Goal: Communication & Community: Answer question/provide support

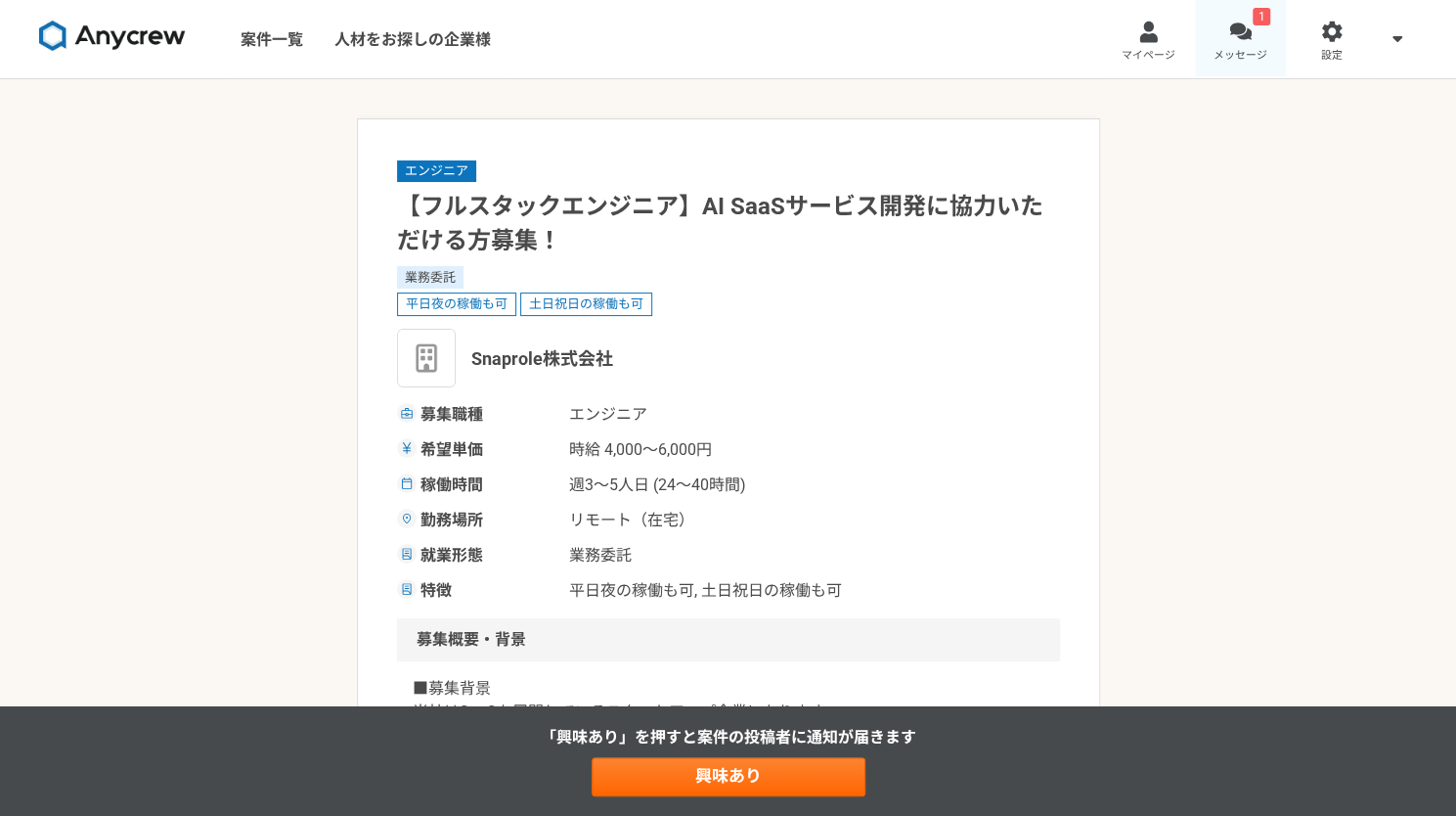
click at [1269, 23] on div "1" at bounding box center [1262, 17] width 18 height 18
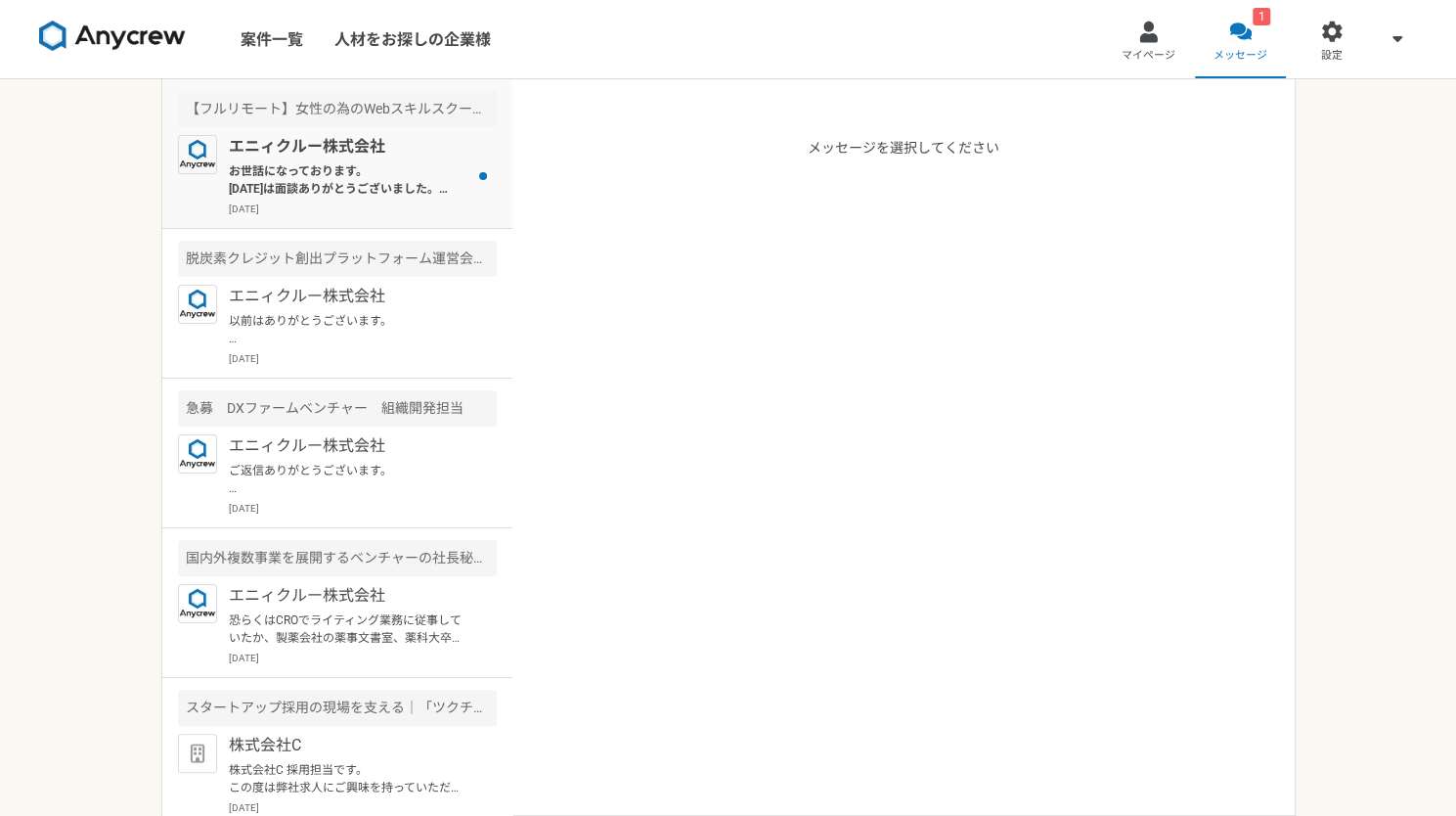
click at [402, 175] on p "お世話になっております。 [DATE]は面談ありがとうございました。 所感の方はいかがでしたでしょうか？ ご確認よろしくお願いいたします。" at bounding box center [349, 180] width 241 height 36
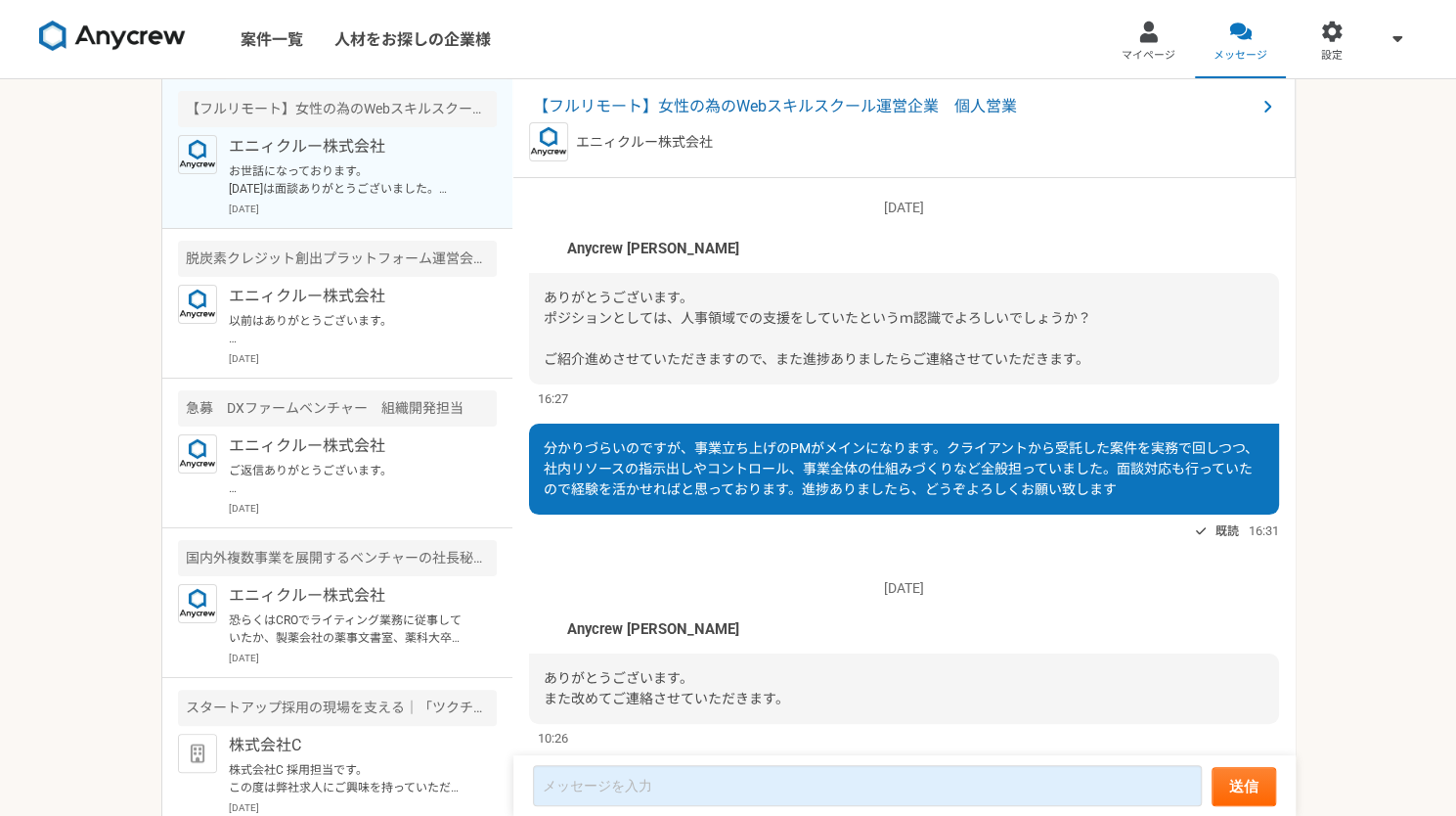
scroll to position [1968, 0]
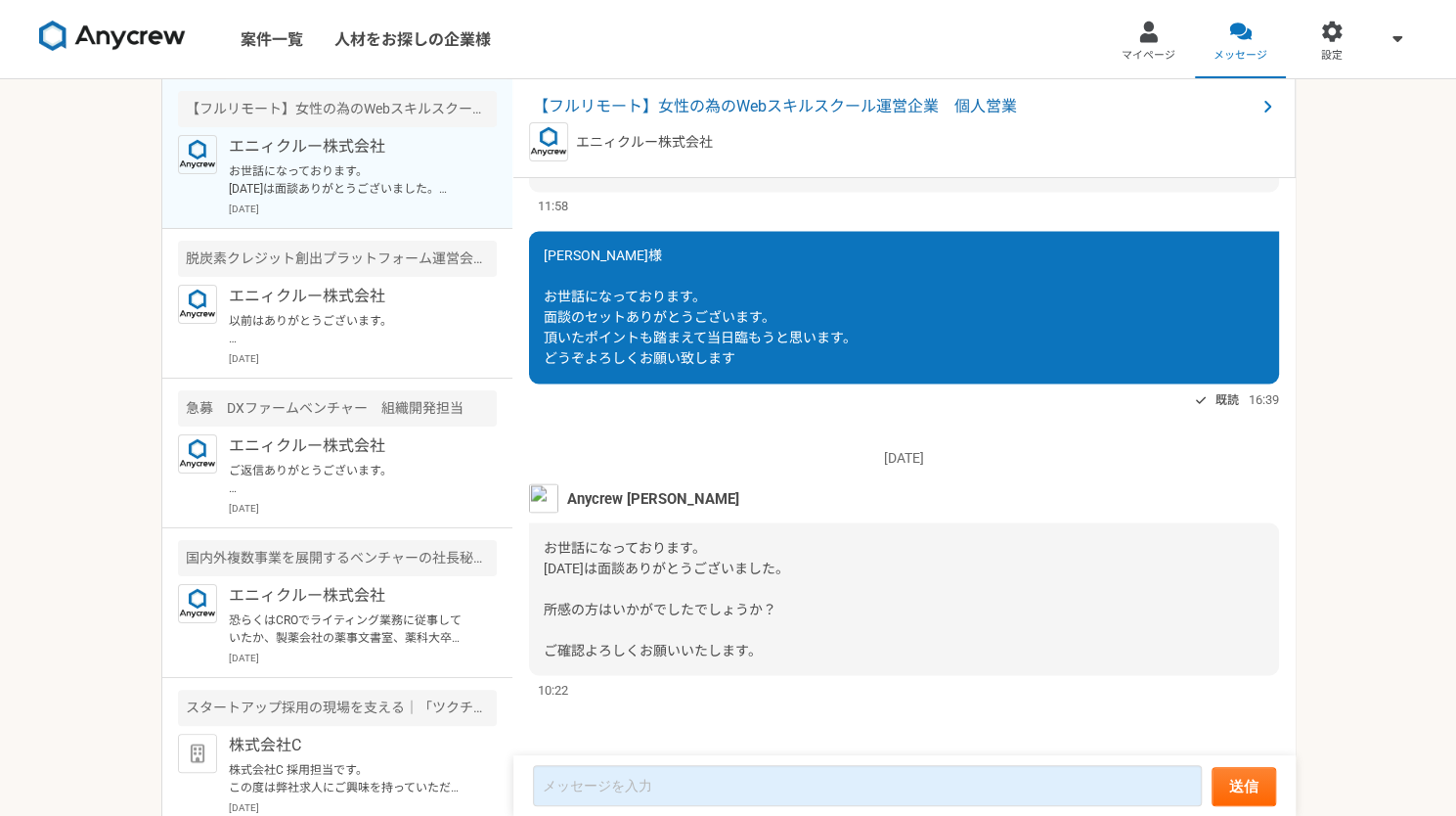
click at [405, 174] on p "お世話になっております。 [DATE]は面談ありがとうございました。 所感の方はいかがでしたでしょうか？ ご確認よろしくお願いいたします。" at bounding box center [349, 180] width 241 height 36
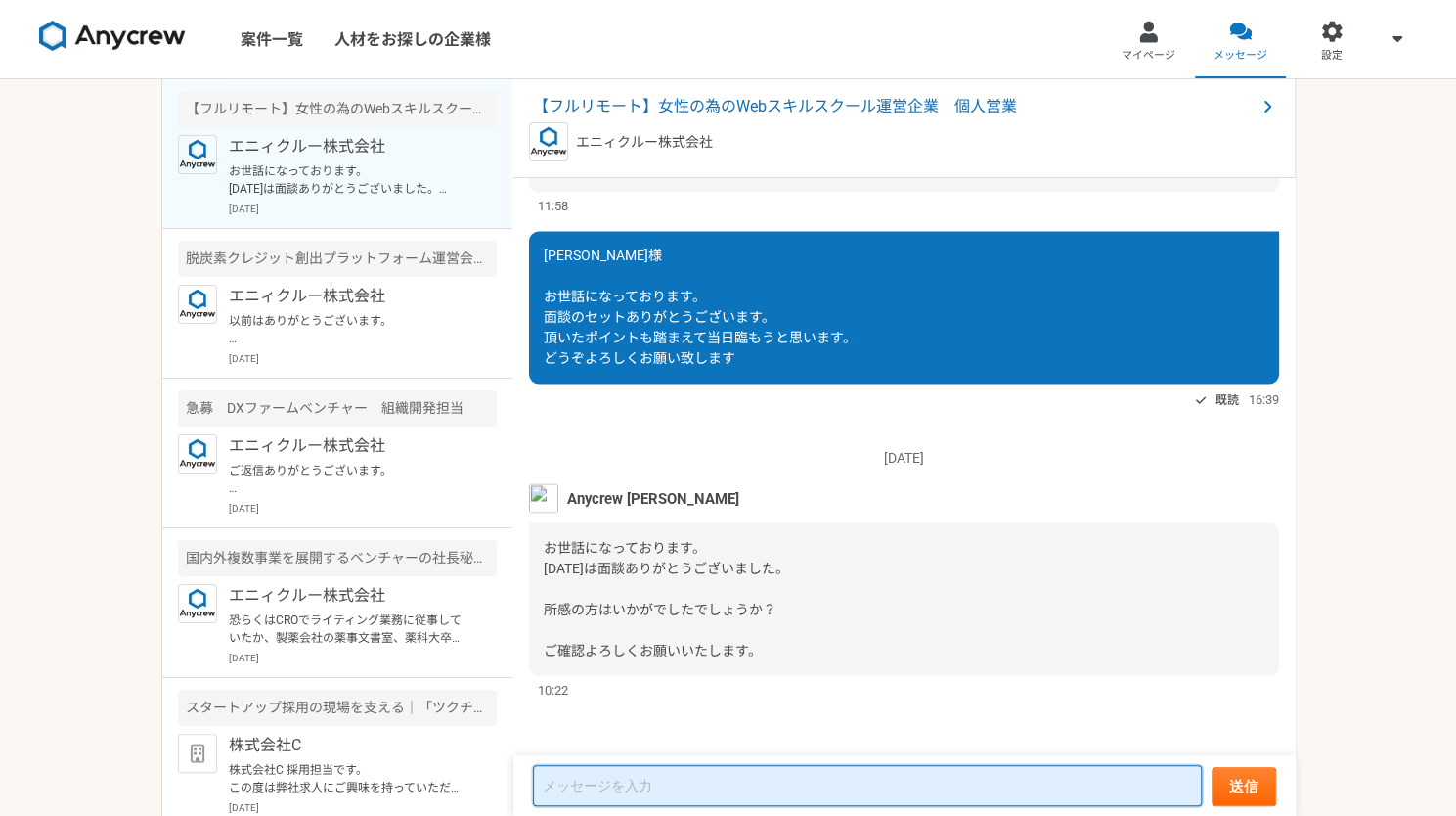
click at [927, 786] on textarea at bounding box center [867, 785] width 669 height 42
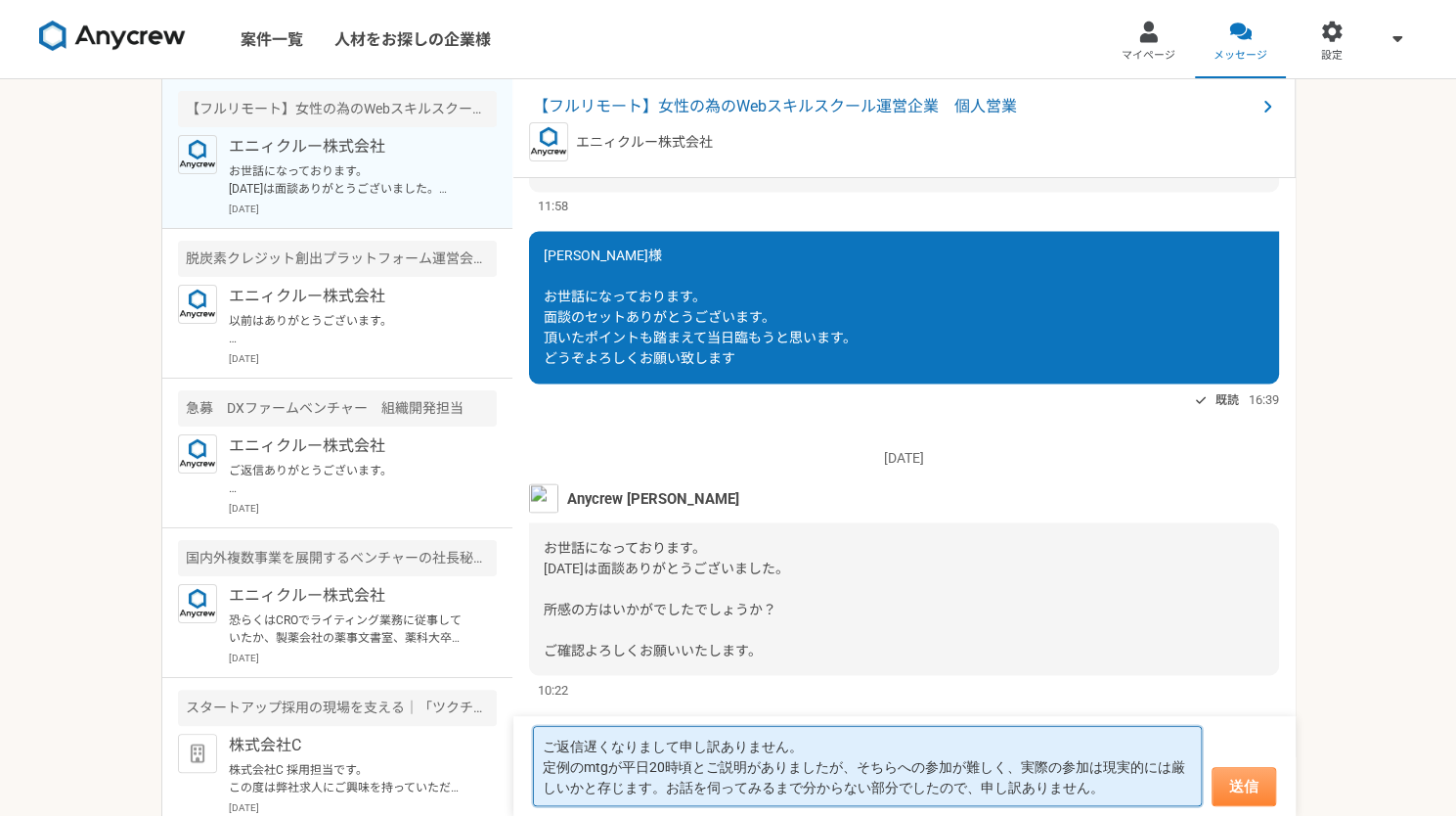
type textarea "ご返信遅くなりまして申し訳ありません。 定例のmtgが平日20時頃とご説明がありましたが、そちらへの参加が難しく、実際の参加は現実的には厳しいかと存じます。お…"
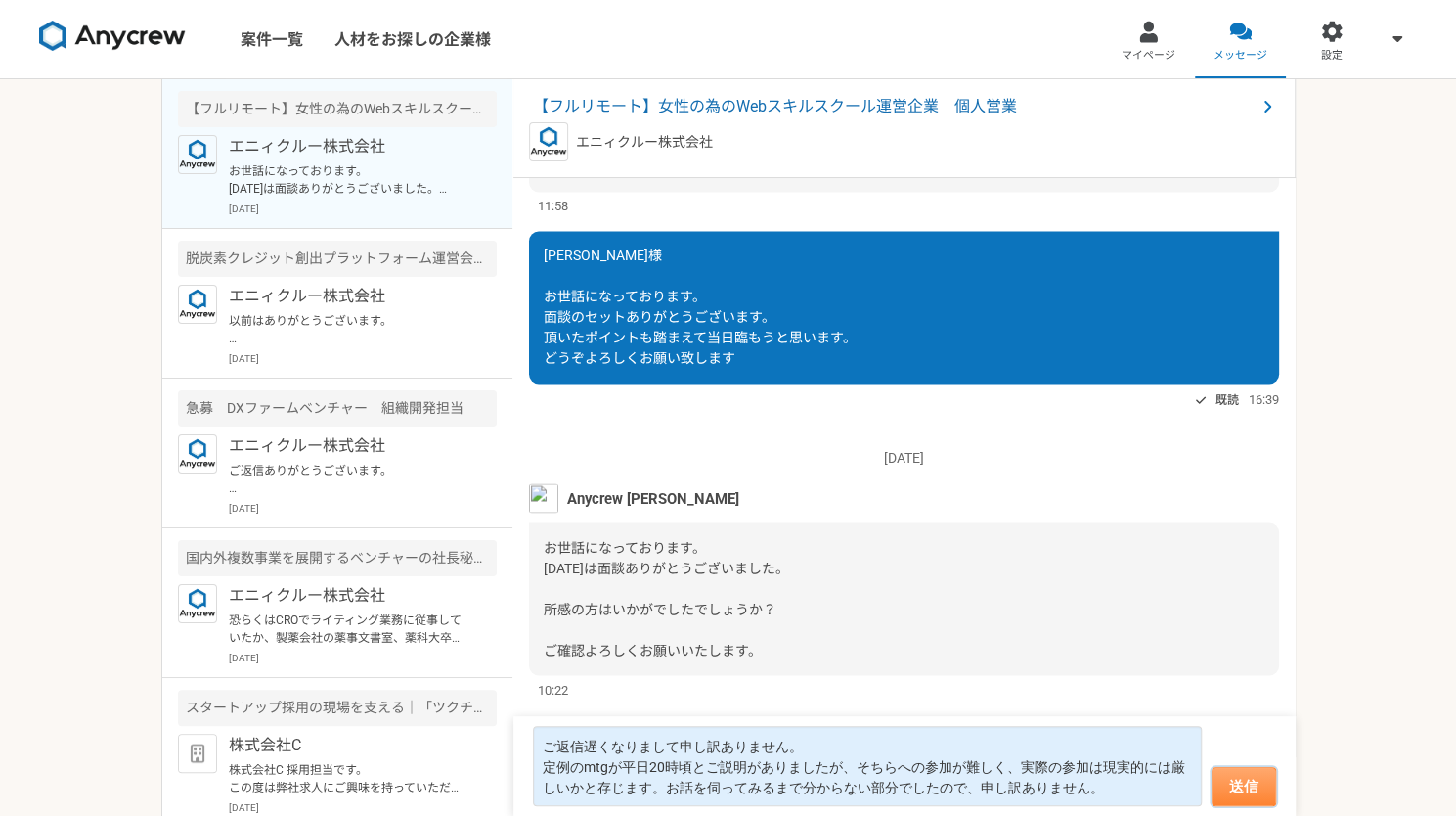
drag, startPoint x: 1223, startPoint y: 787, endPoint x: 1242, endPoint y: 781, distance: 19.9
click at [1223, 787] on button "送信" at bounding box center [1243, 786] width 64 height 40
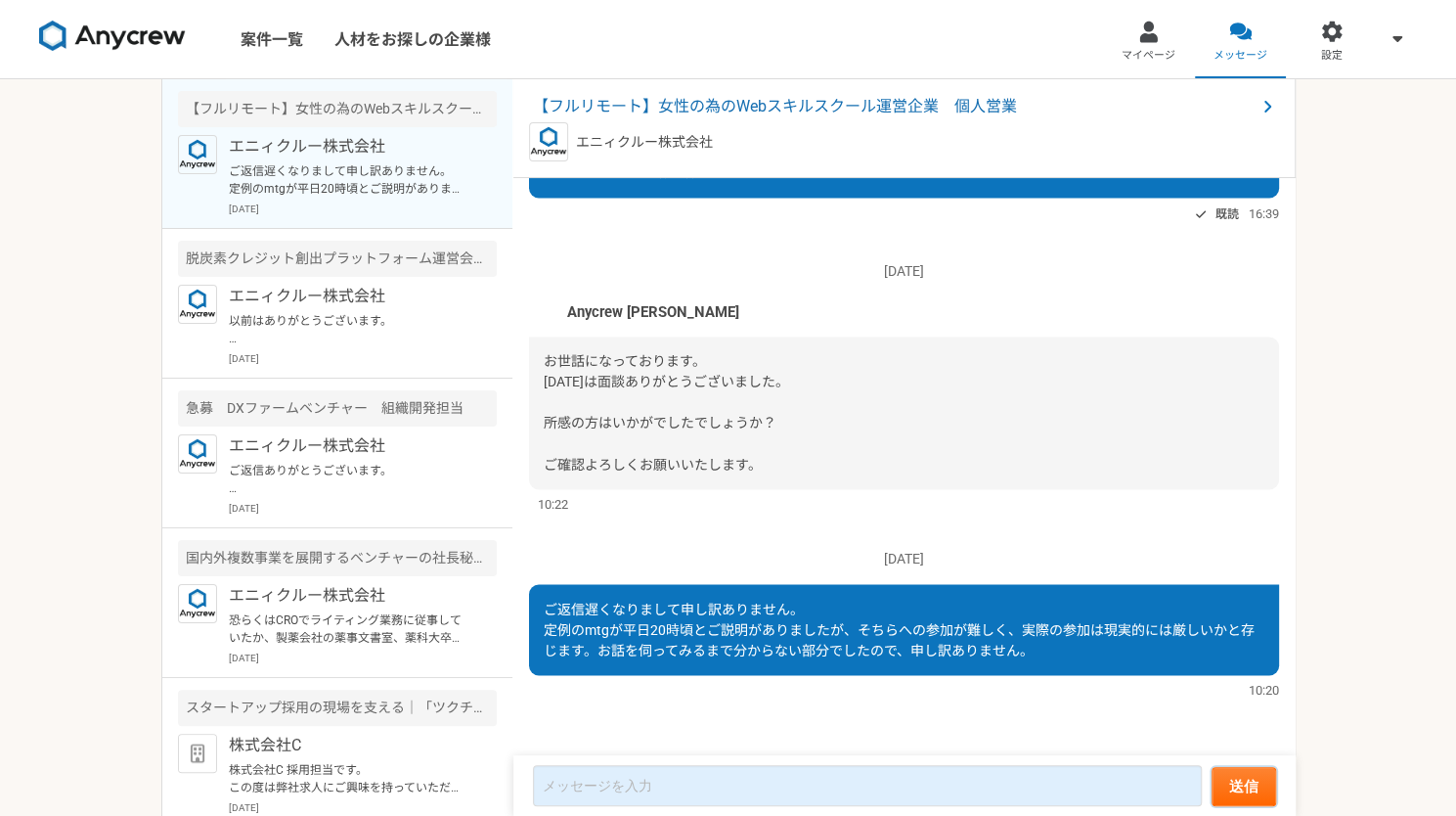
scroll to position [1964, 0]
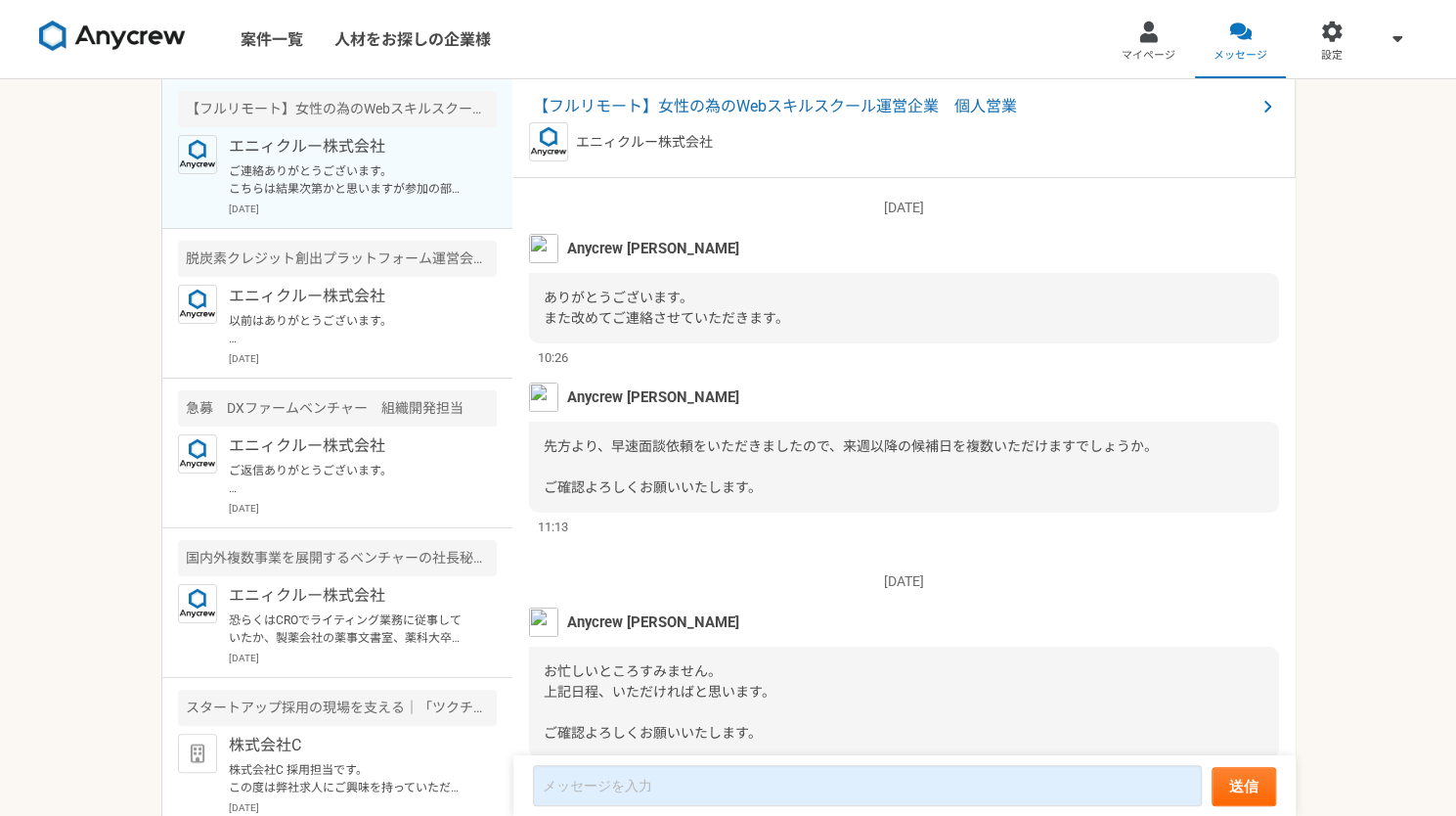
scroll to position [1968, 0]
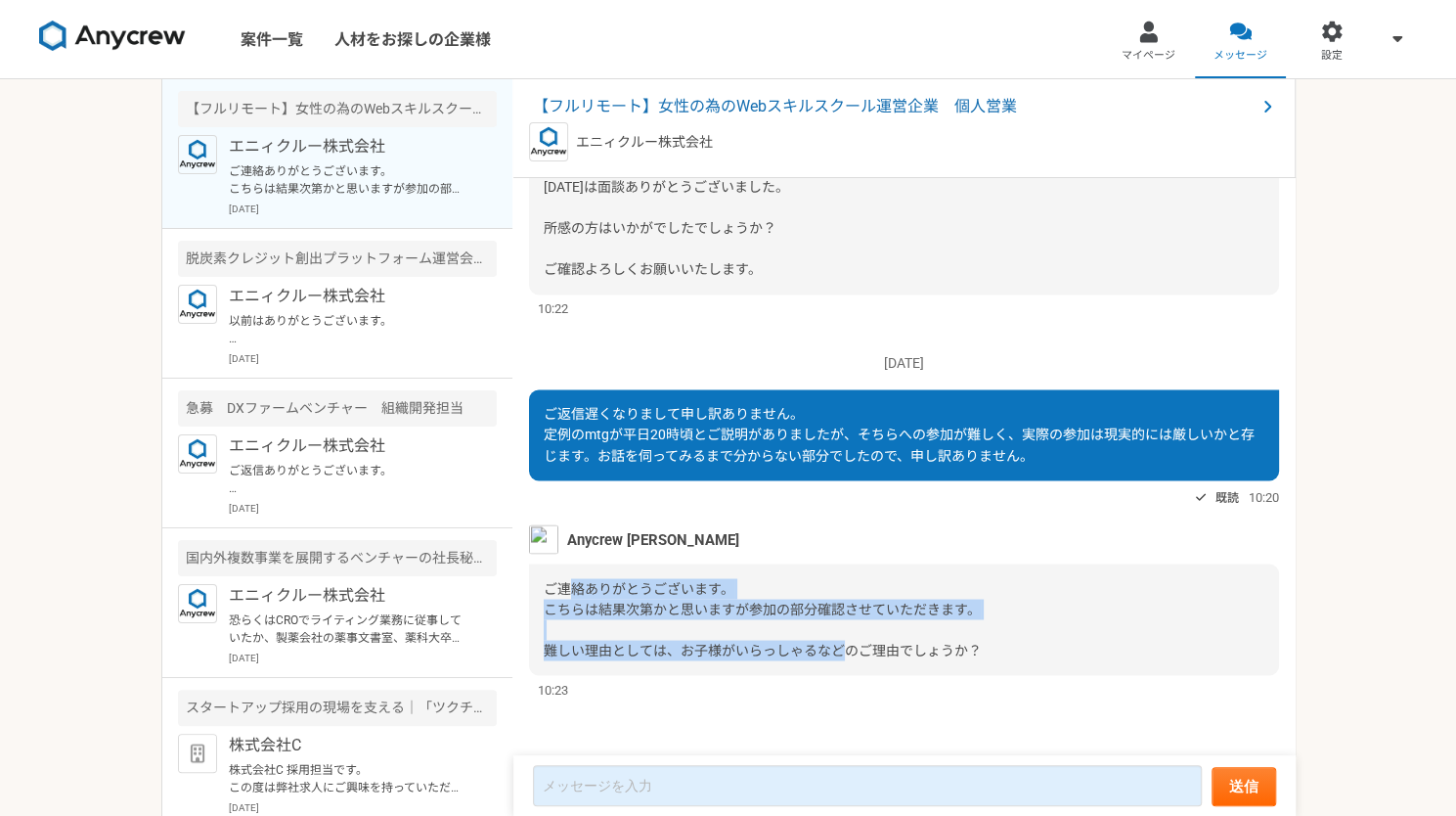
drag, startPoint x: 847, startPoint y: 673, endPoint x: 602, endPoint y: 589, distance: 259.0
click at [571, 591] on div "ご連絡ありがとうございます。 こちらは結果次第かと思いますが参加の部分確認させていただきます。 難しい理由としては、お子様がいらっしゃるなどのご理由でしょうか？" at bounding box center [904, 619] width 750 height 112
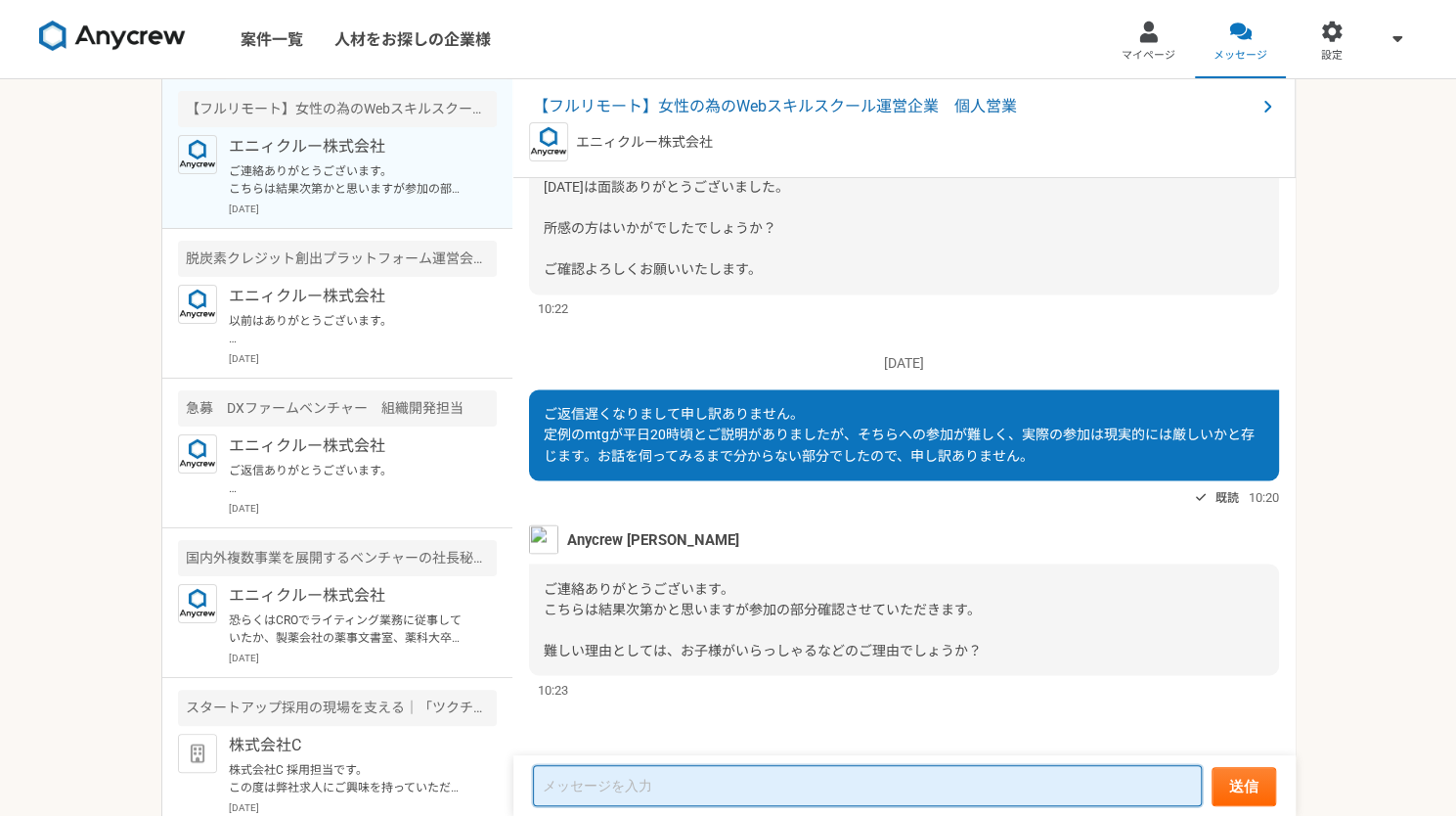
click at [872, 790] on textarea at bounding box center [867, 785] width 669 height 42
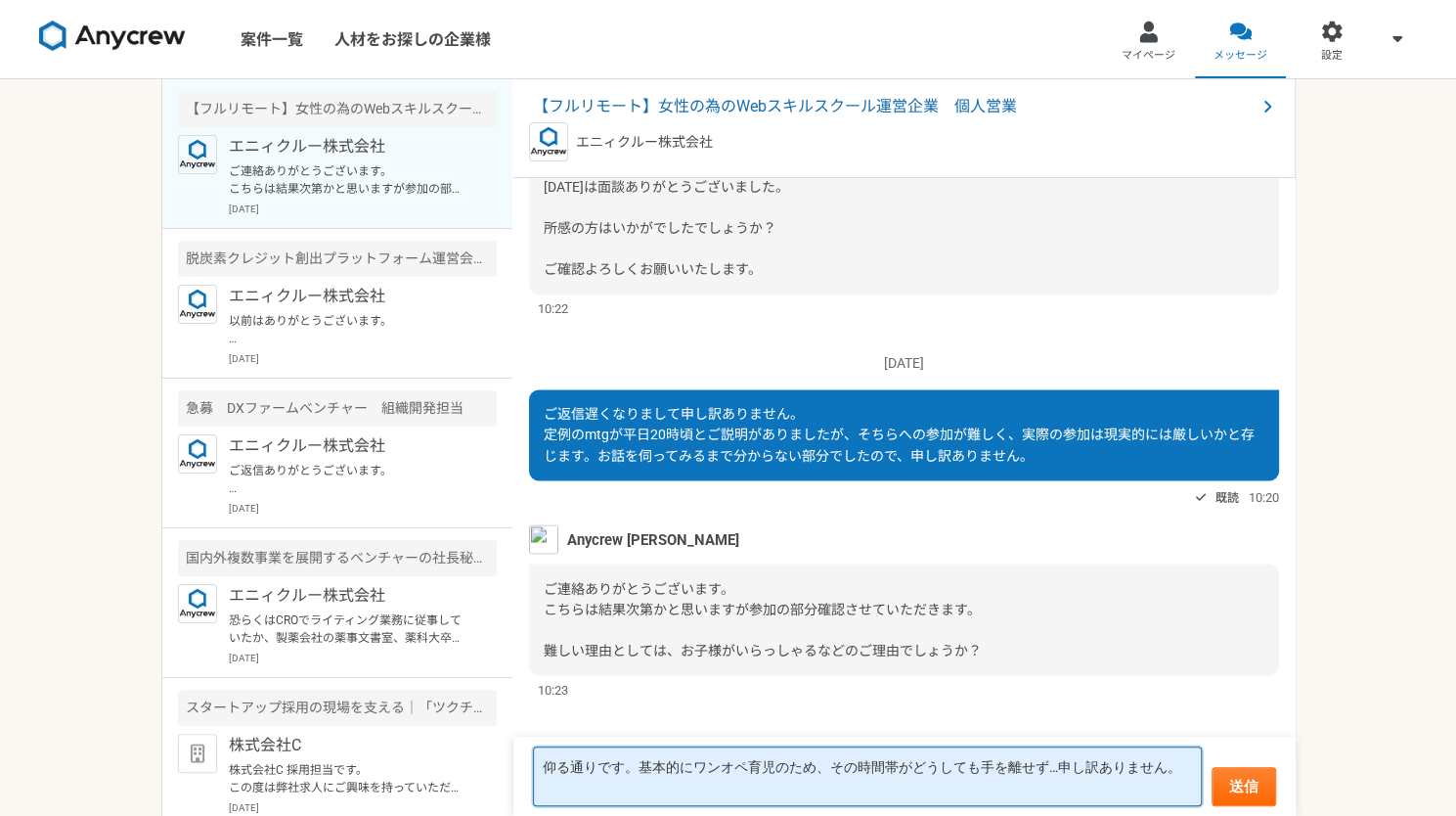
type textarea "仰る通りです。基本的にワンオペ育児のため、その時間帯がどうしても手を離せず…申し訳ありません。"
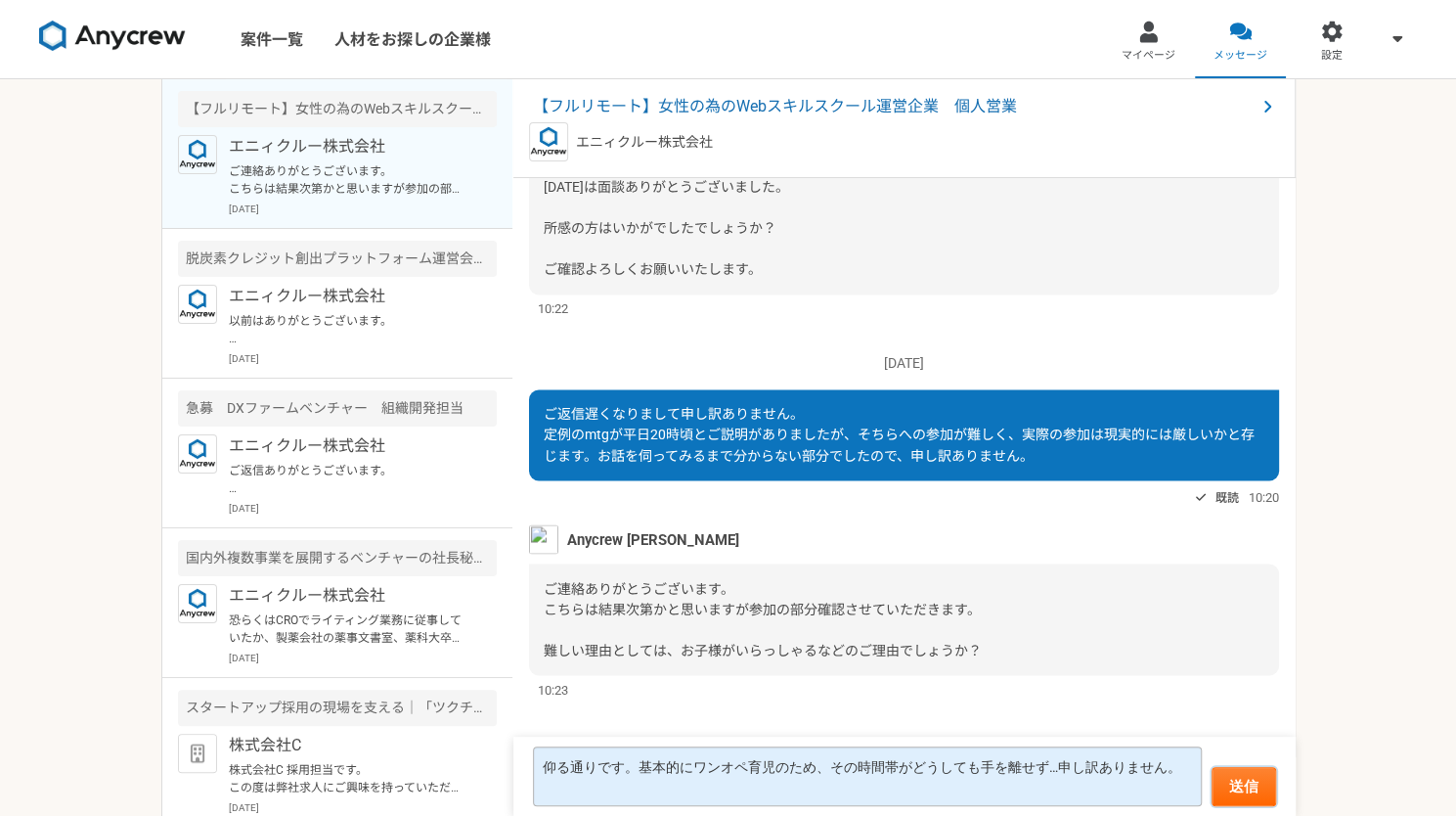
click at [1212, 767] on button "送信" at bounding box center [1243, 786] width 64 height 40
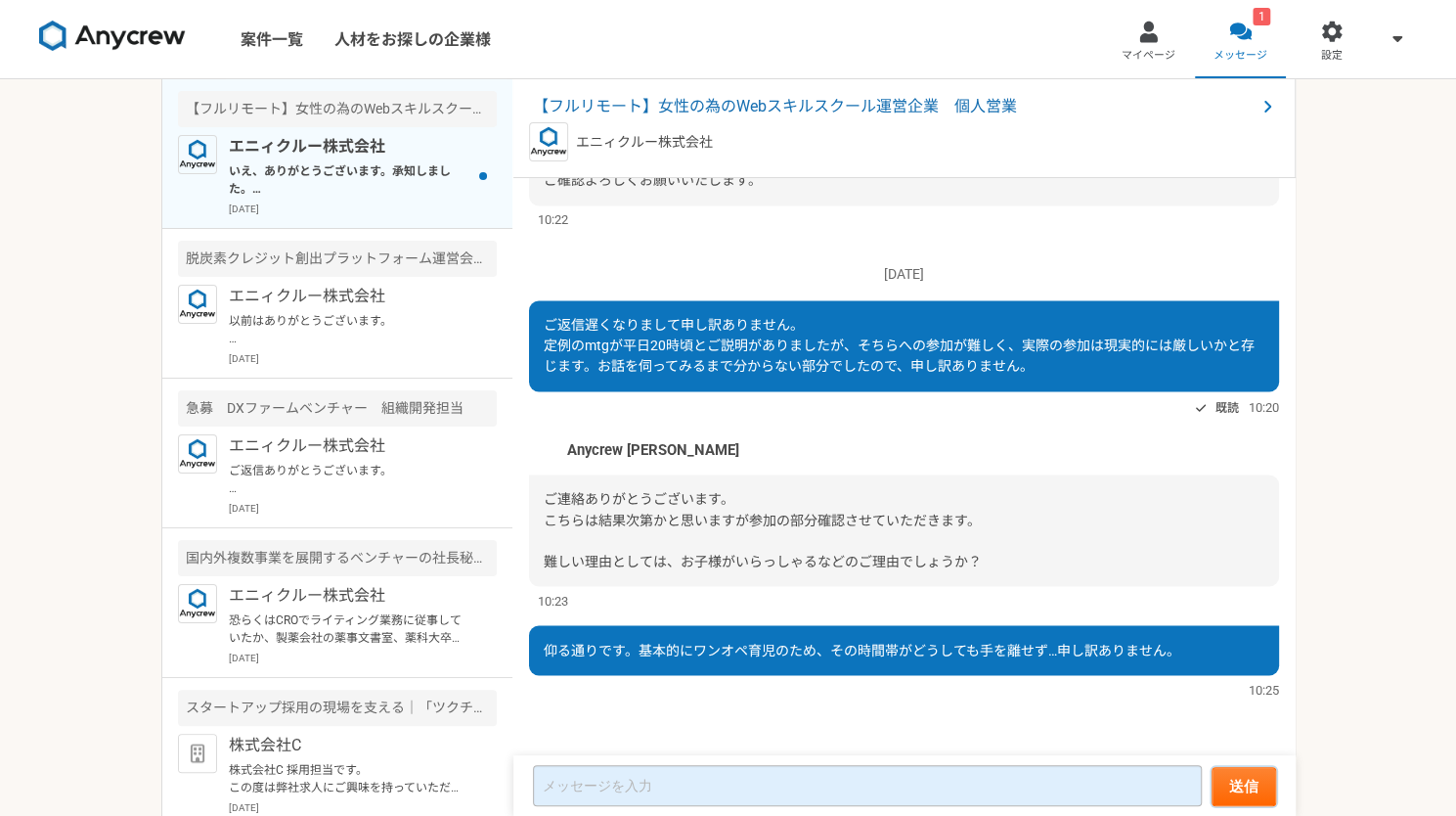
scroll to position [1837, 0]
